Goal: Check status: Check status

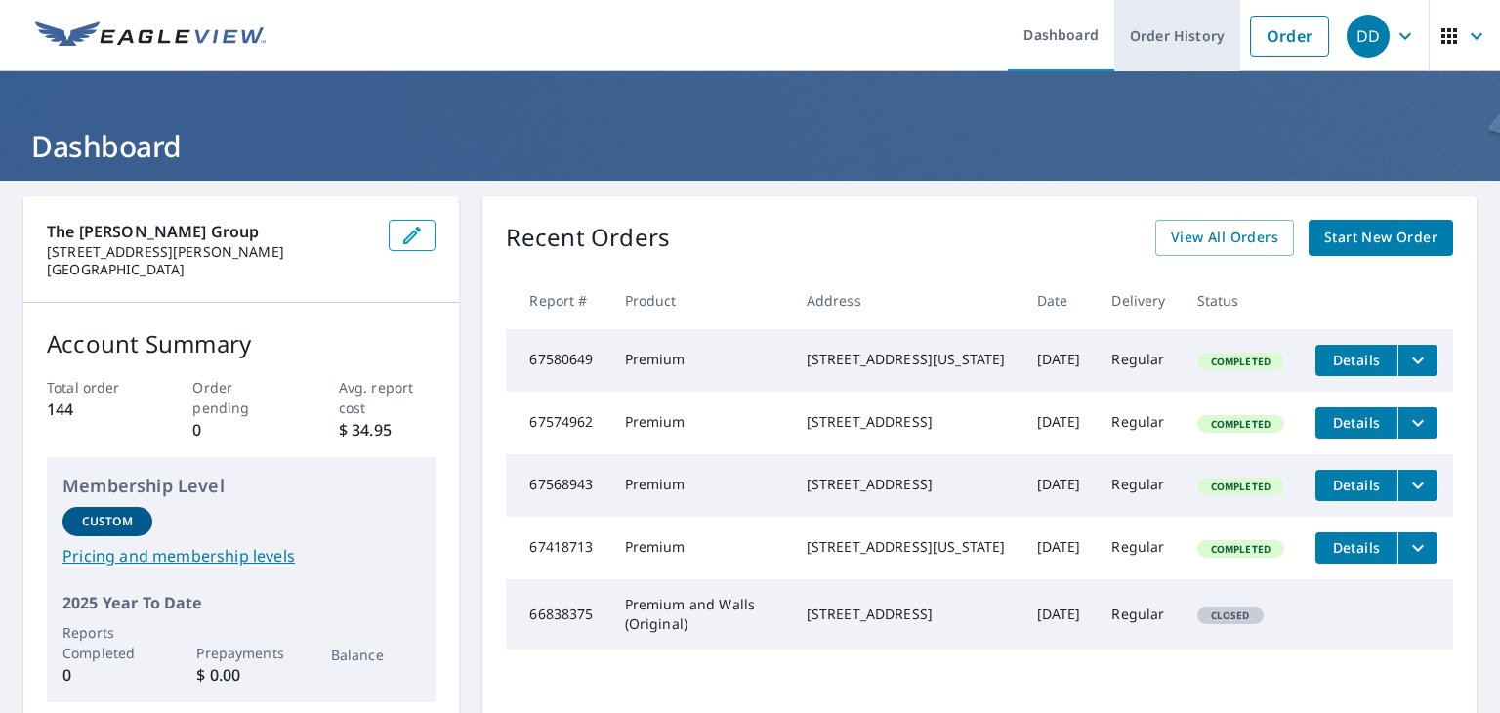
click at [1147, 31] on link "Order History" at bounding box center [1177, 35] width 126 height 71
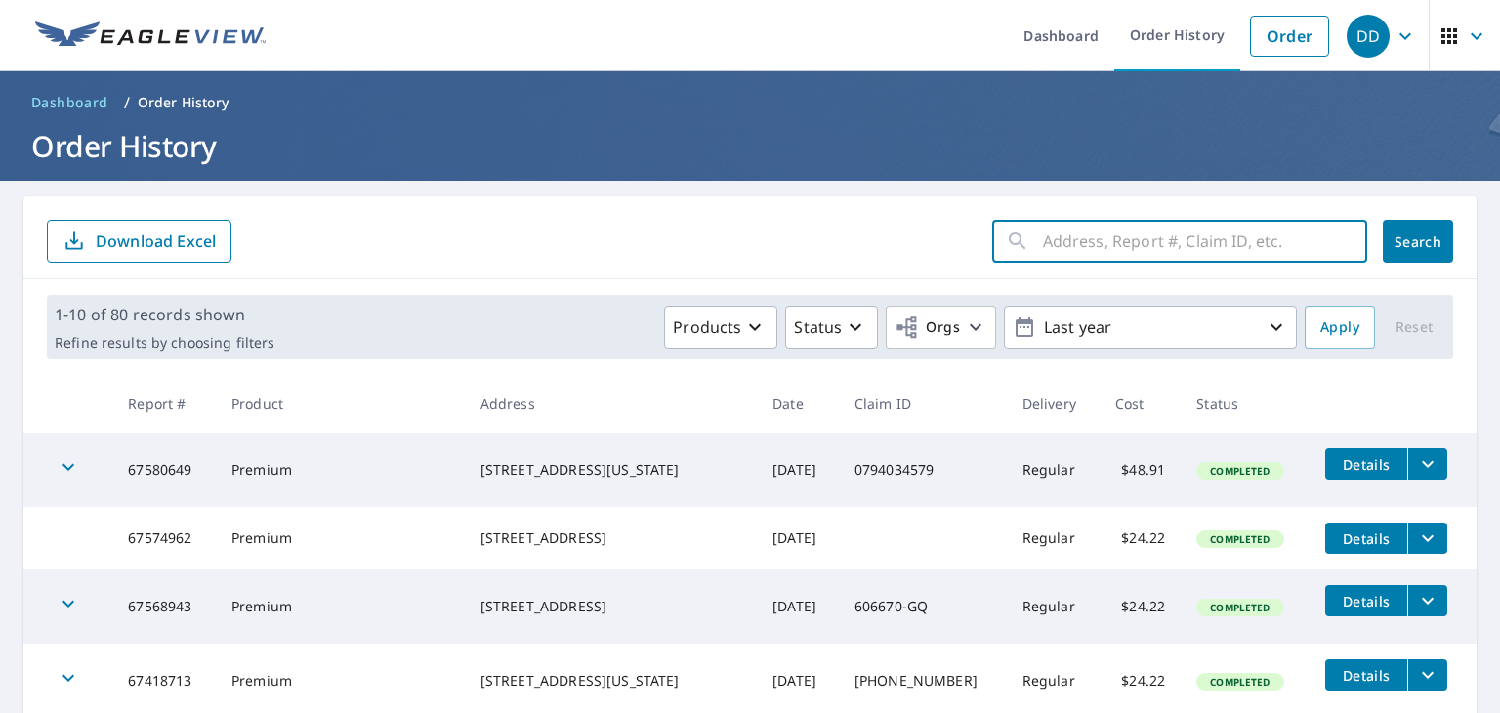
click at [1117, 216] on input "text" at bounding box center [1205, 241] width 324 height 55
type input "2591"
click button "Search" at bounding box center [1417, 241] width 70 height 43
